Goal: Check status: Check status

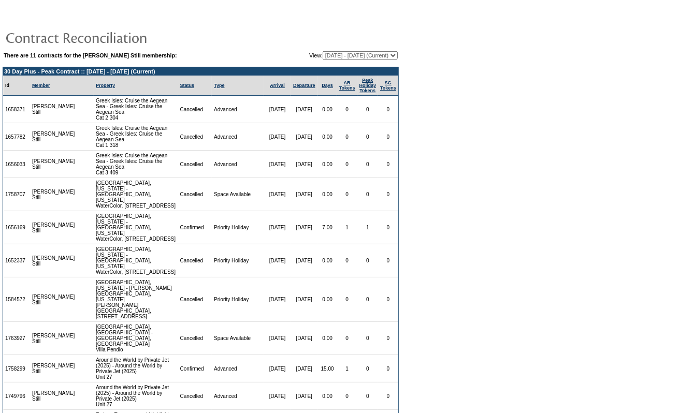
click at [336, 51] on select "[DATE] - [DATE] [DATE] - [DATE] [DATE] - [DATE] [DATE] - [DATE] [DATE] - [DATE]…" at bounding box center [360, 55] width 75 height 8
select select "137495"
click at [323, 51] on select "[DATE] - [DATE] [DATE] - [DATE] [DATE] - [DATE] [DATE] - [DATE] [DATE] - [DATE]…" at bounding box center [360, 55] width 75 height 8
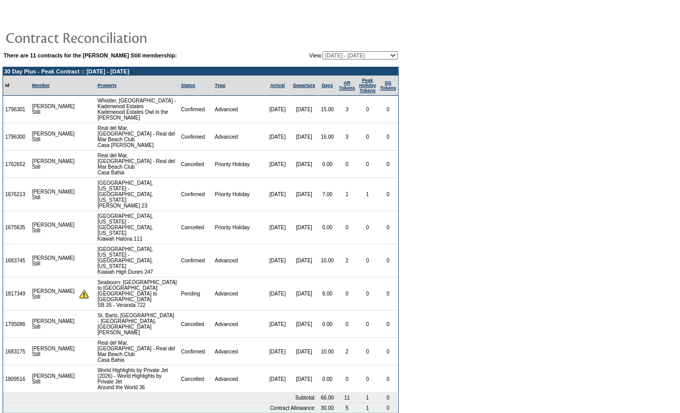
click at [323, 54] on select "[DATE] - [DATE] [DATE] - [DATE] [DATE] - [DATE] [DATE] - [DATE] [DATE] - [DATE]…" at bounding box center [360, 55] width 75 height 8
select select "127025"
click at [323, 51] on select "[DATE] - [DATE] [DATE] - [DATE] [DATE] - [DATE] [DATE] - [DATE] [DATE] - [DATE]…" at bounding box center [360, 55] width 75 height 8
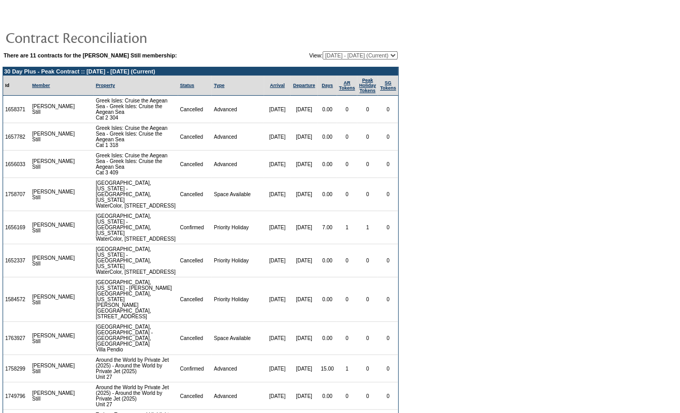
click at [337, 52] on select "[DATE] - [DATE] [DATE] - [DATE] [DATE] - [DATE] [DATE] - [DATE] [DATE] - [DATE]…" at bounding box center [360, 55] width 75 height 8
select select "137495"
click at [323, 51] on select "[DATE] - [DATE] [DATE] - [DATE] [DATE] - [DATE] [DATE] - [DATE] [DATE] - [DATE]…" at bounding box center [360, 55] width 75 height 8
